Goal: Find specific page/section: Find specific page/section

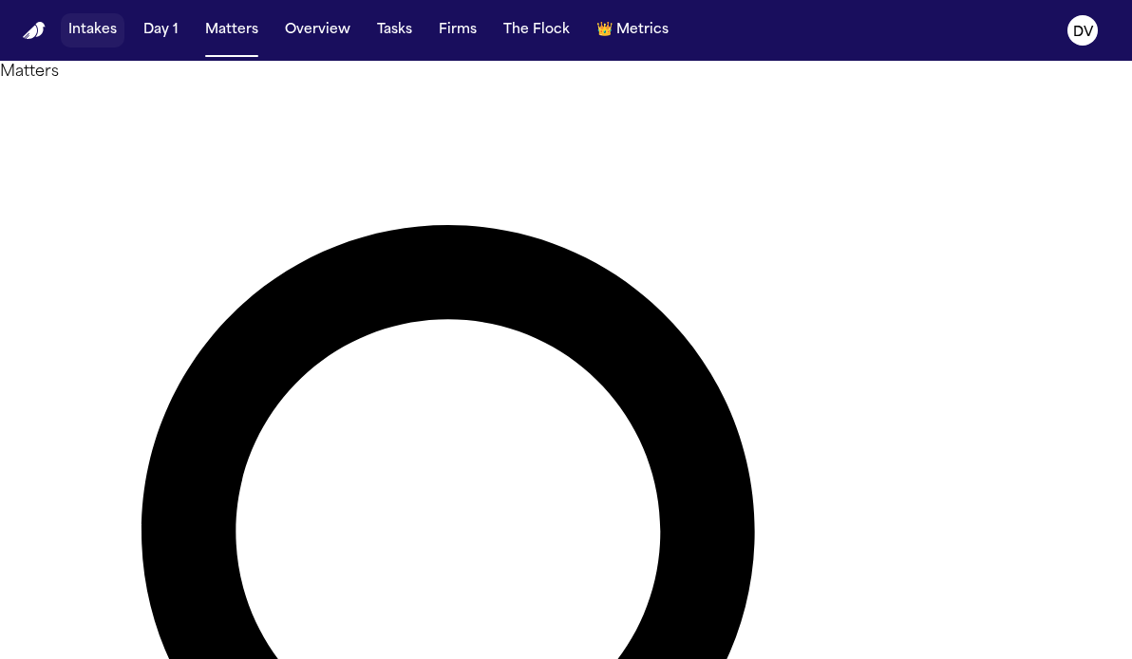
click at [85, 28] on button "Intakes" at bounding box center [93, 30] width 64 height 34
